Goal: Task Accomplishment & Management: Use online tool/utility

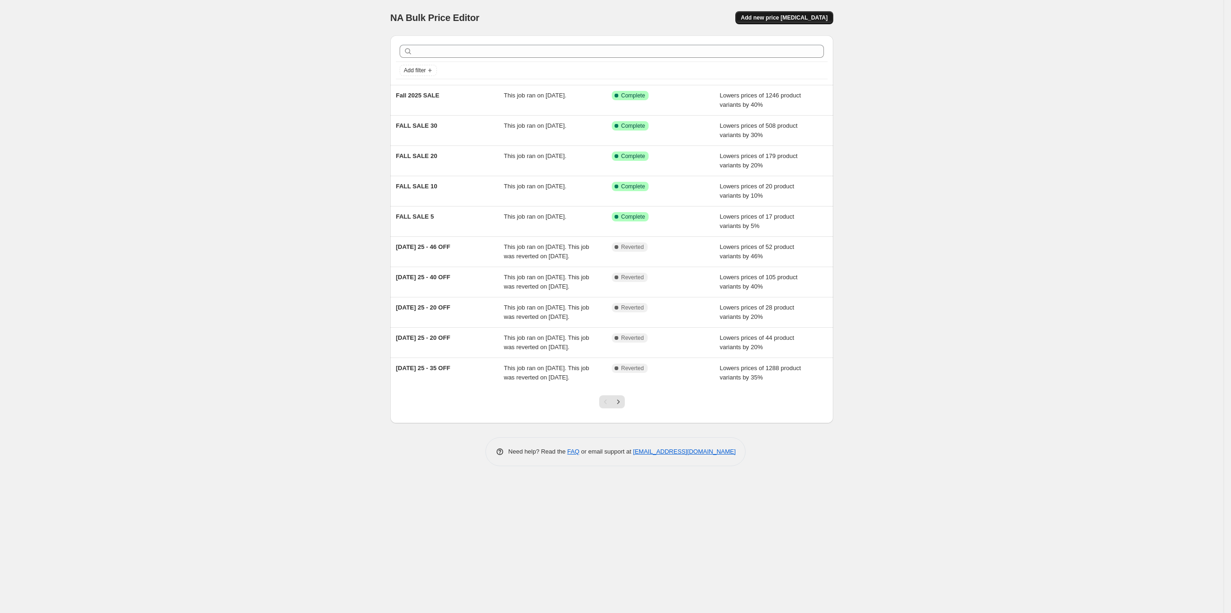
click at [773, 15] on span "Add new price [MEDICAL_DATA]" at bounding box center [784, 17] width 87 height 7
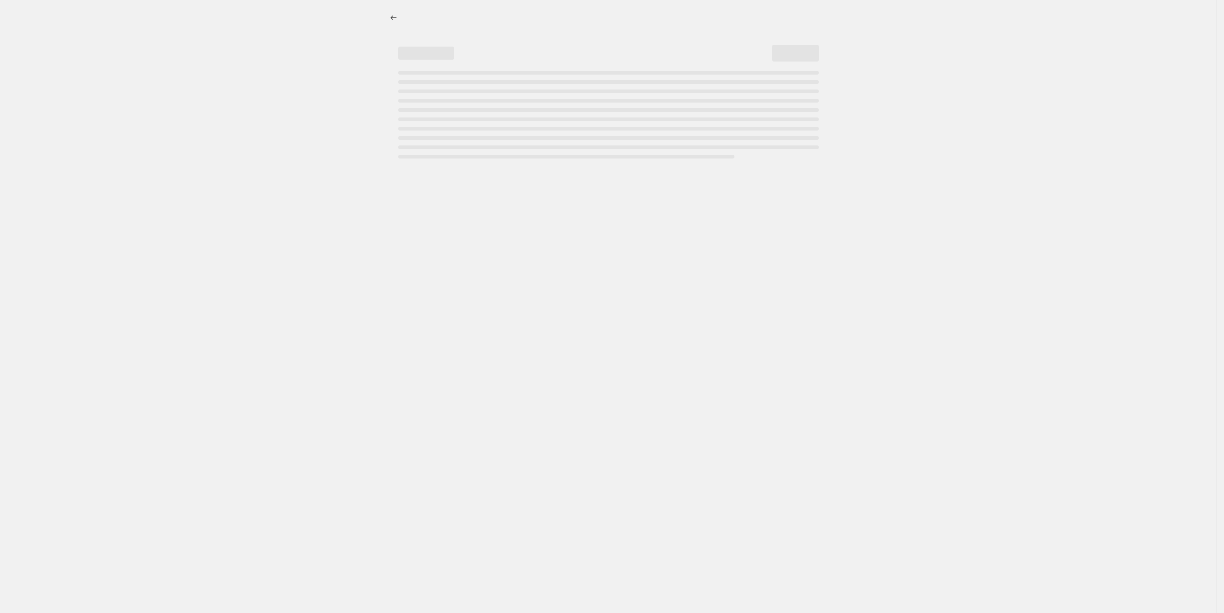
select select "percentage"
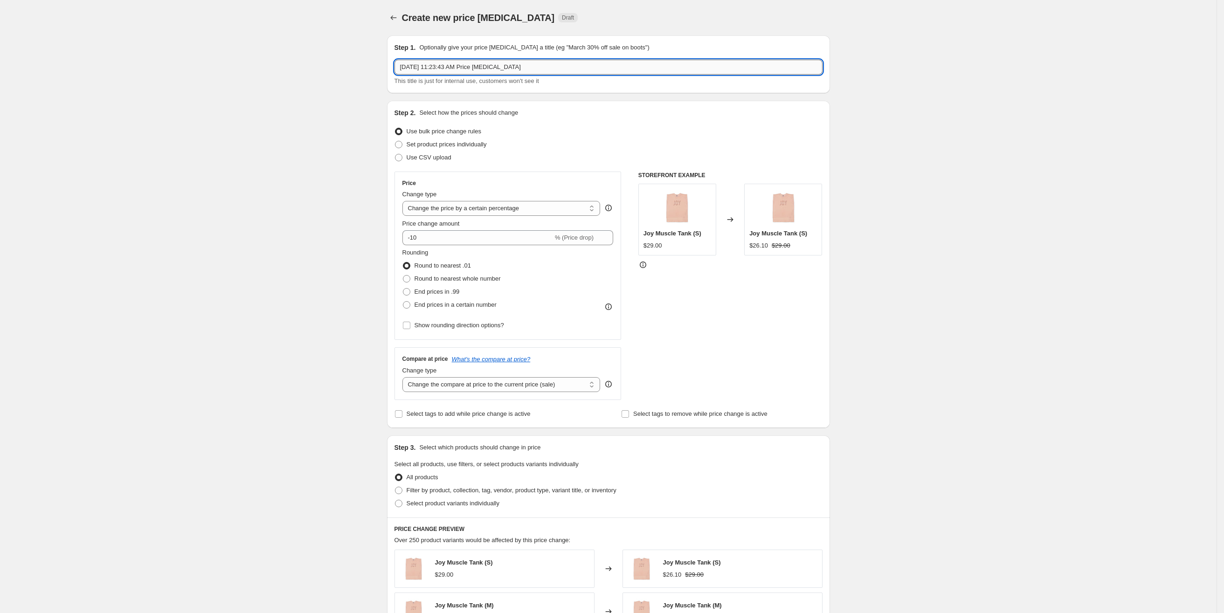
click at [451, 65] on input "[DATE] 11:23:43 AM Price [MEDICAL_DATA]" at bounding box center [608, 67] width 428 height 15
click at [449, 64] on input "[DATE] 11:23:43 AM Price [MEDICAL_DATA]" at bounding box center [608, 67] width 428 height 15
type input "Pink"
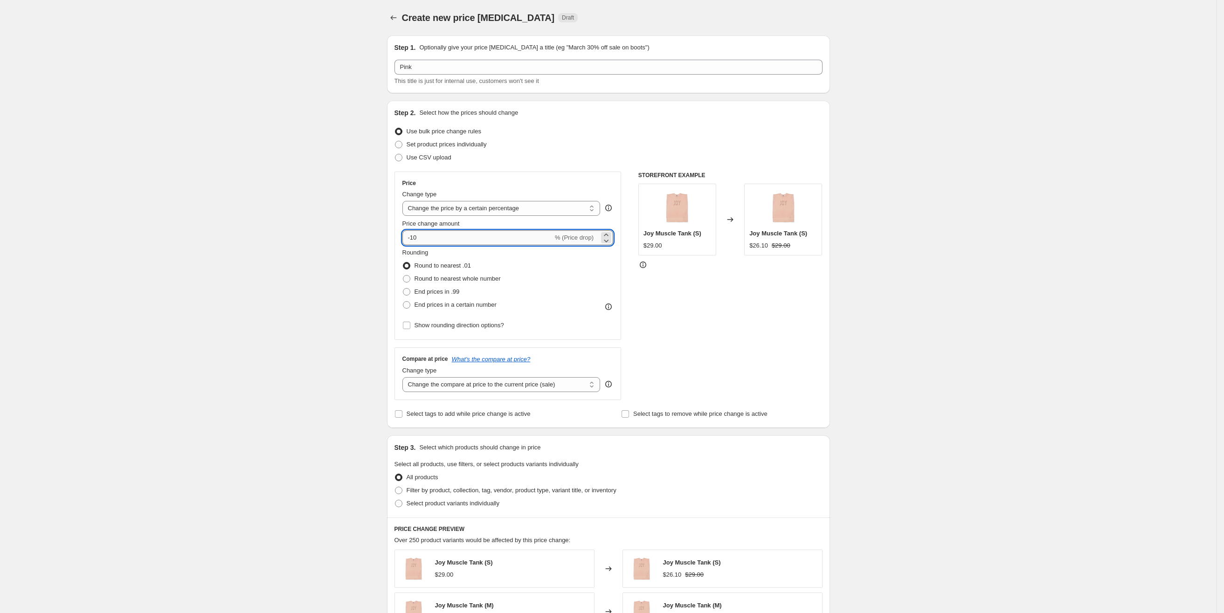
click at [431, 242] on input "-10" at bounding box center [477, 237] width 151 height 15
type input "-1"
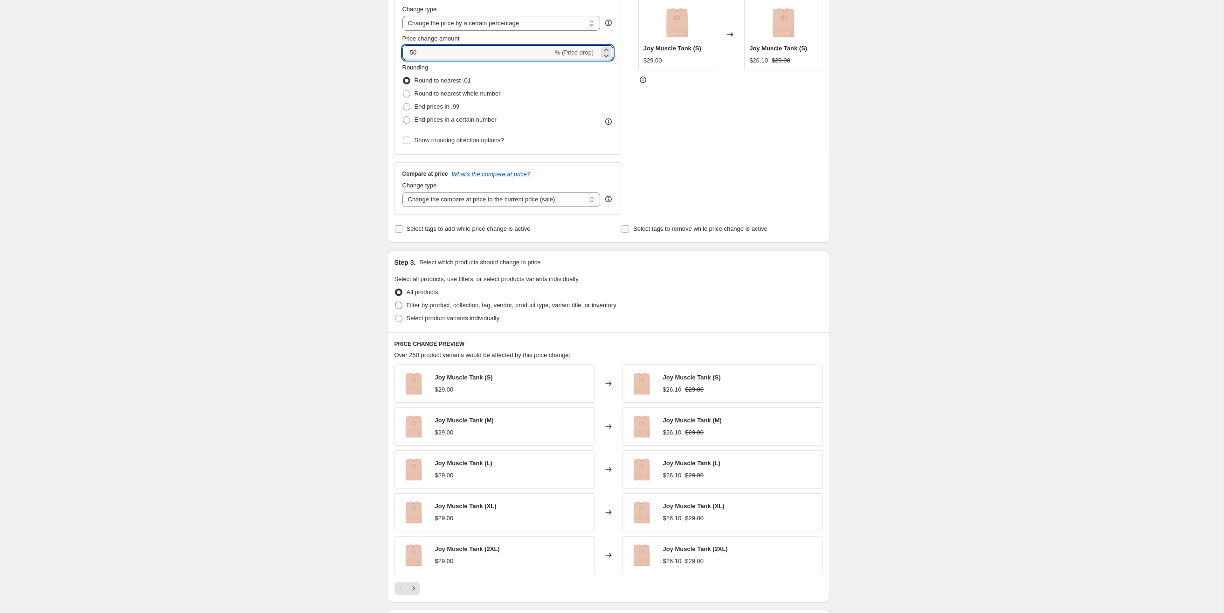
scroll to position [210, 0]
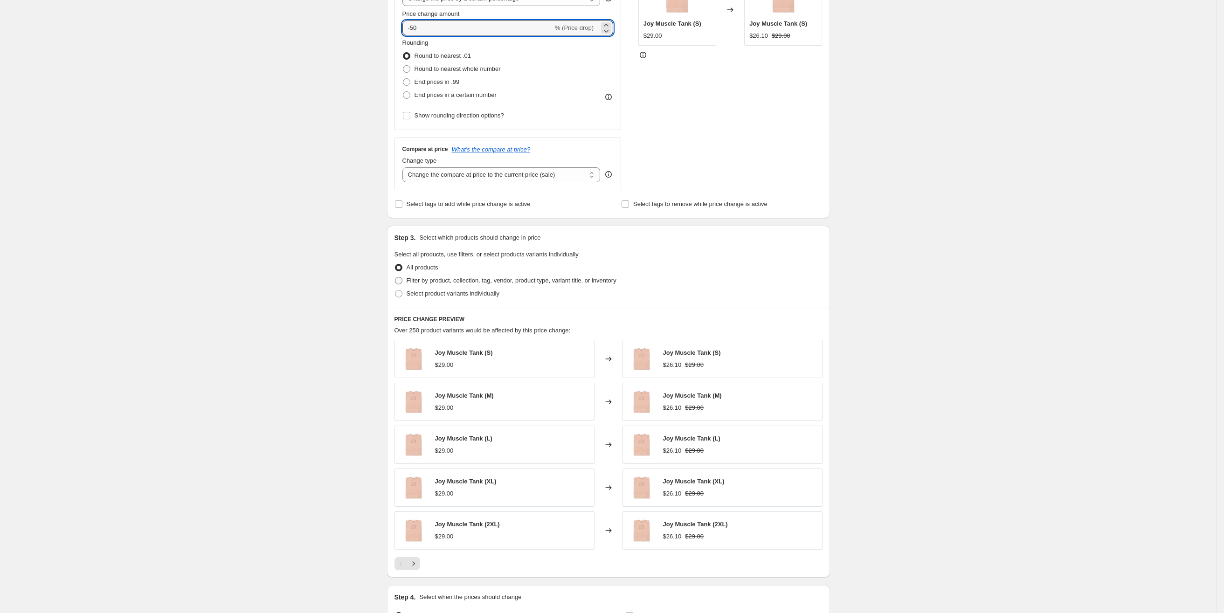
type input "-50"
click at [418, 285] on span "Filter by product, collection, tag, vendor, product type, variant title, or inv…" at bounding box center [512, 280] width 210 height 9
click at [395, 277] on input "Filter by product, collection, tag, vendor, product type, variant title, or inv…" at bounding box center [395, 277] width 0 height 0
radio input "true"
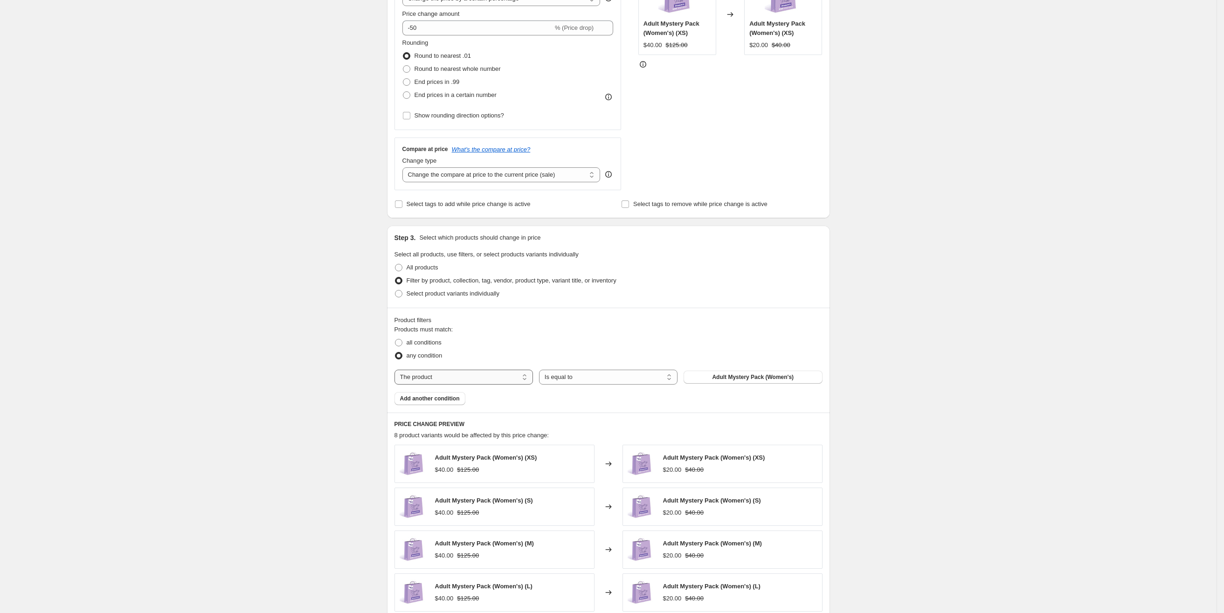
click at [491, 380] on select "The product The product's collection The product's tag The product's vendor The…" at bounding box center [463, 377] width 138 height 15
select select "collection"
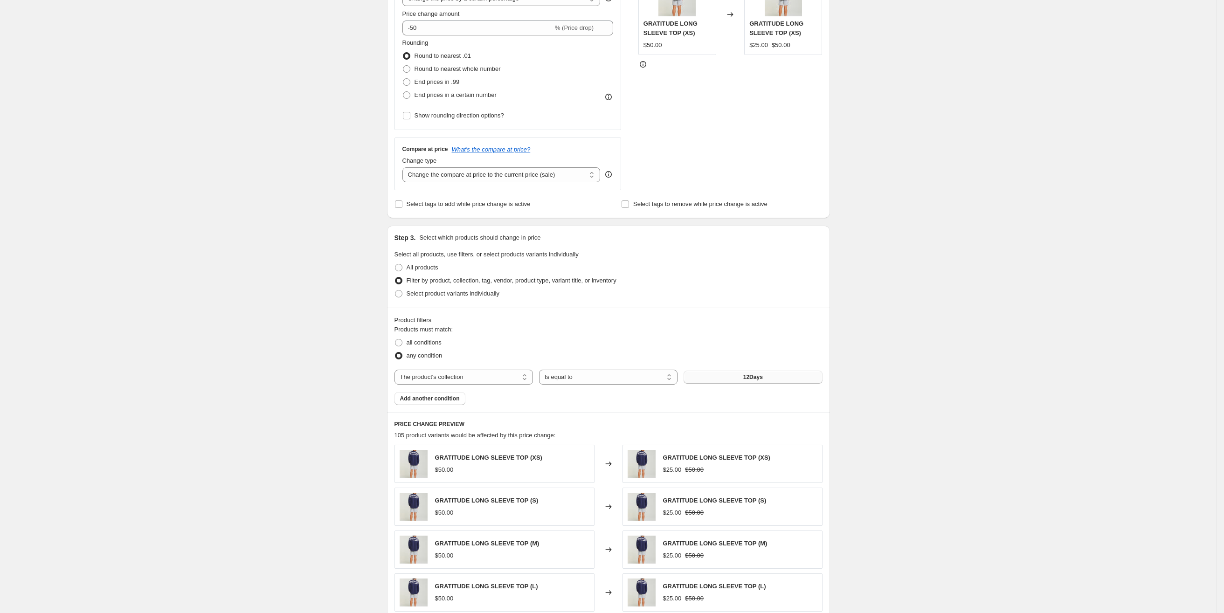
click at [736, 384] on button "12Days" at bounding box center [753, 377] width 138 height 13
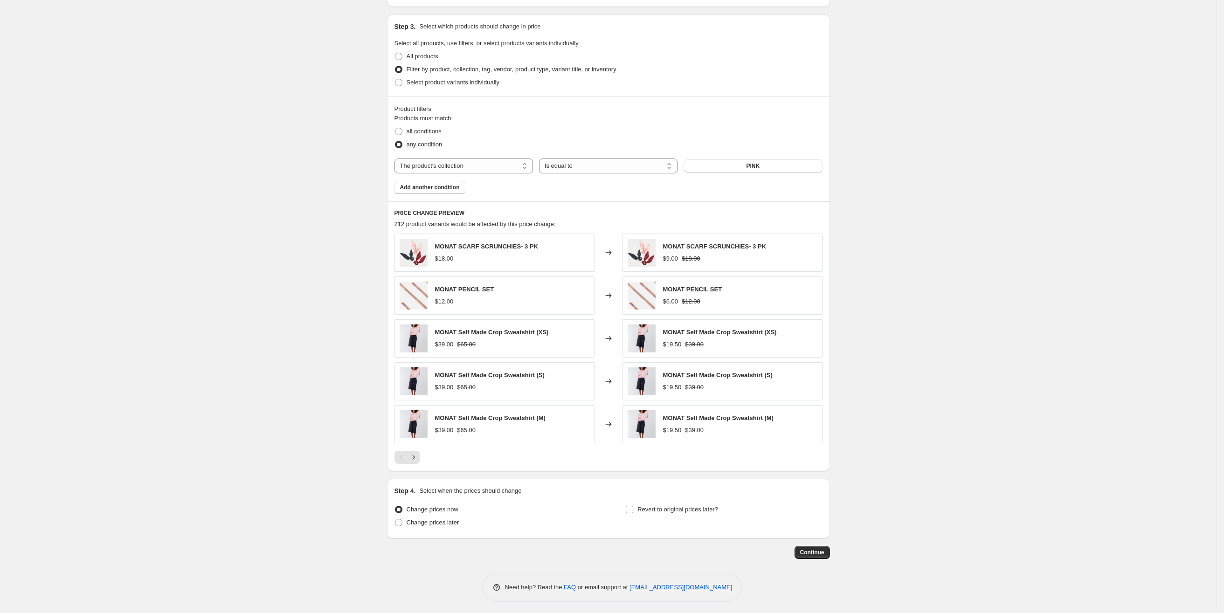
scroll to position [430, 0]
click at [793, 548] on div "Continue" at bounding box center [608, 549] width 443 height 13
click at [806, 551] on span "Continue" at bounding box center [812, 549] width 24 height 7
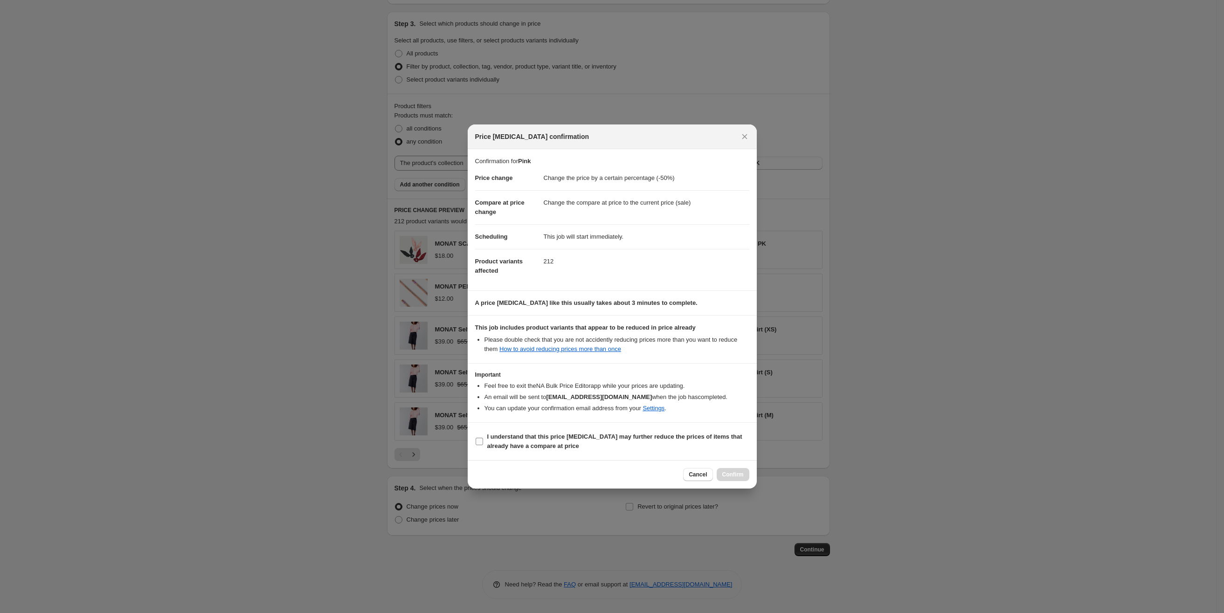
click at [480, 439] on input "I understand that this price [MEDICAL_DATA] may further reduce the prices of it…" at bounding box center [479, 441] width 7 height 7
checkbox input "true"
click at [720, 475] on button "Confirm" at bounding box center [733, 474] width 33 height 13
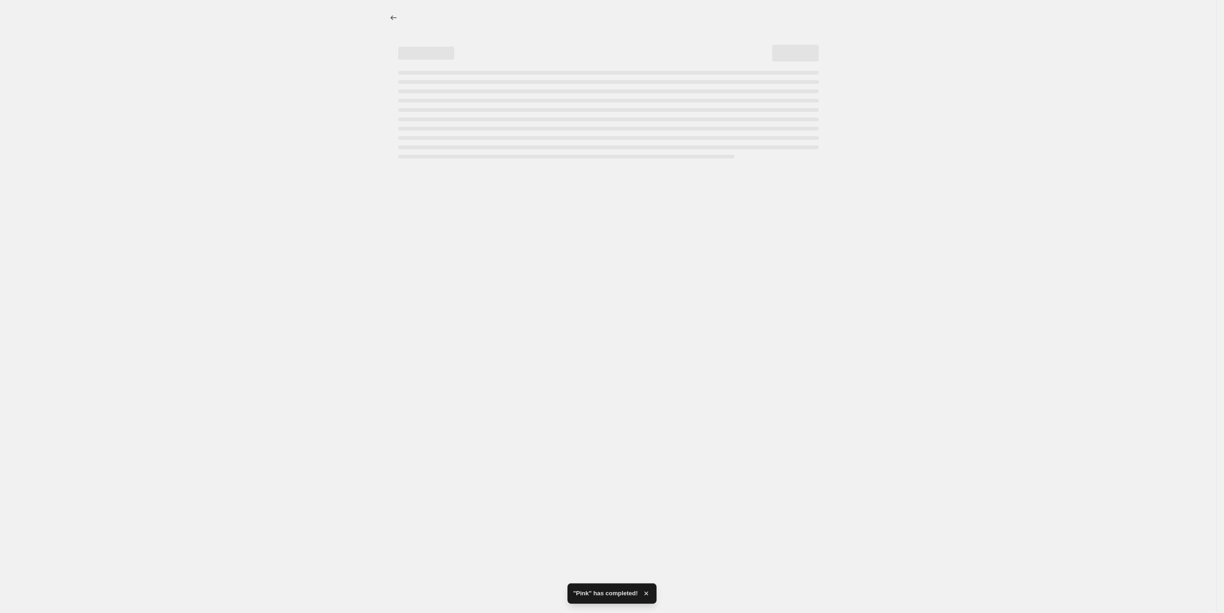
select select "percentage"
select select "collection"
